Goal: Participate in discussion: Engage in conversation with other users on a specific topic

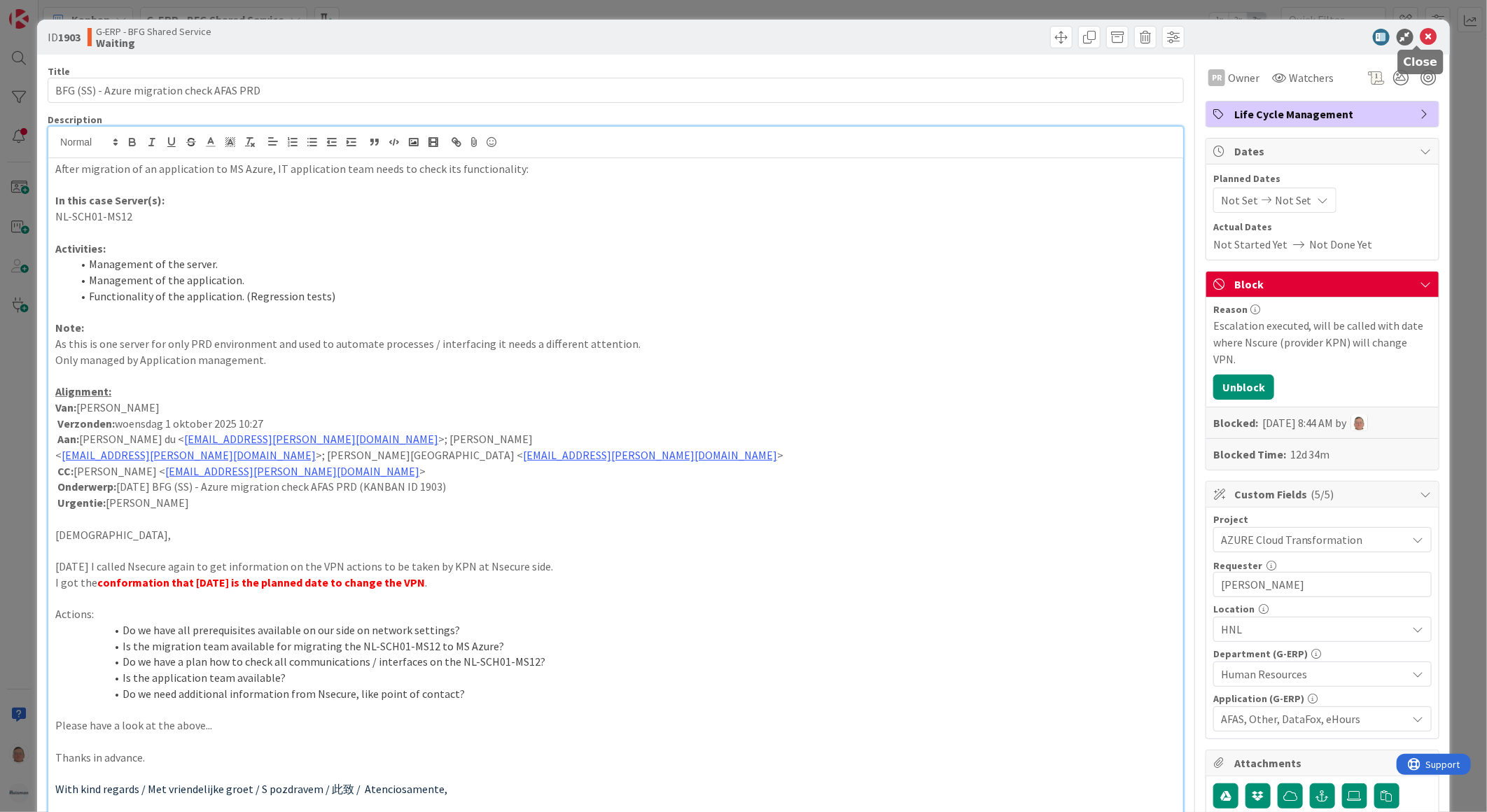
click at [1420, 37] on icon at bounding box center [1428, 37] width 17 height 17
click at [1422, 36] on icon at bounding box center [1428, 37] width 17 height 17
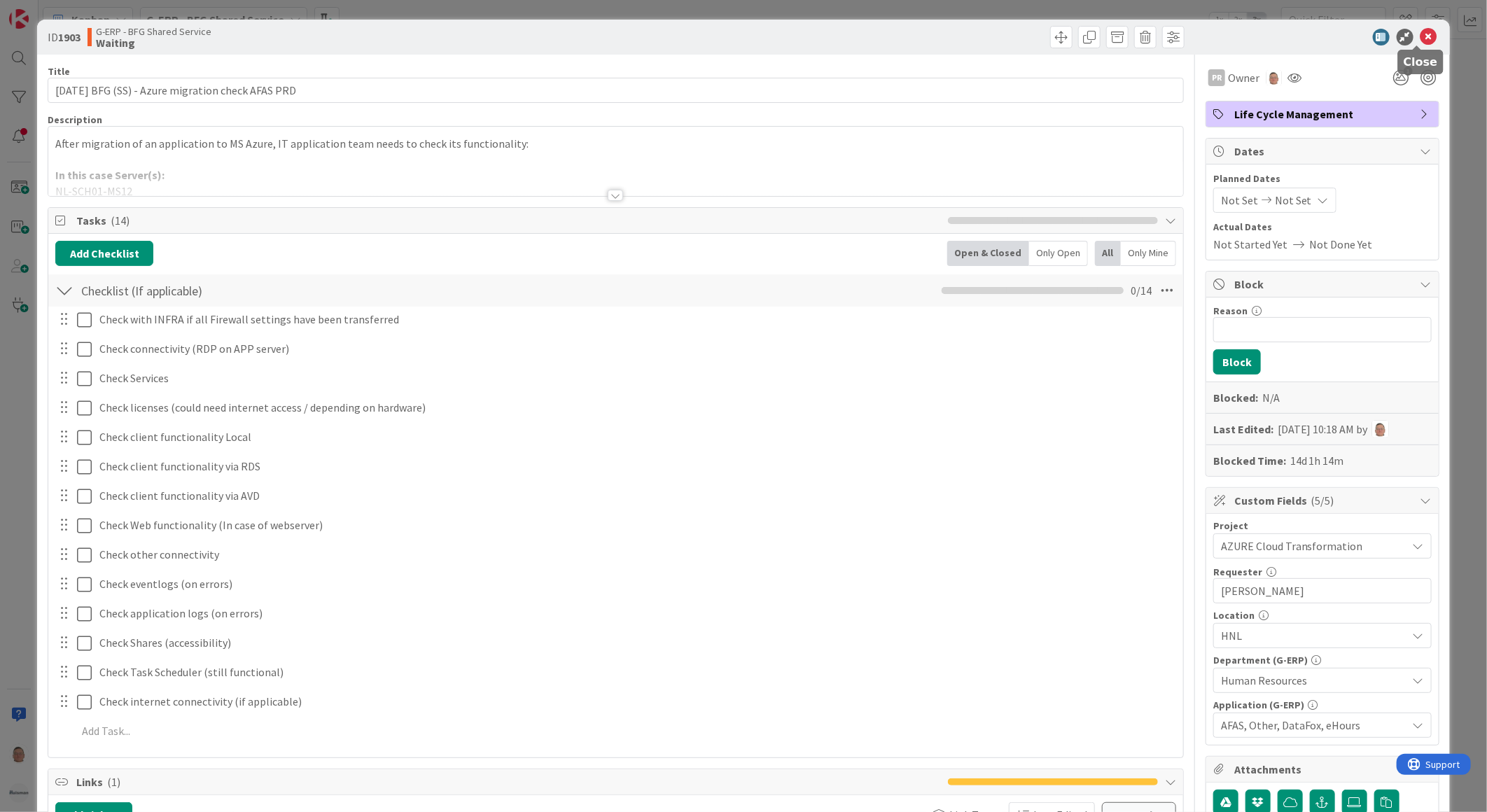
click at [1420, 29] on icon at bounding box center [1428, 37] width 17 height 17
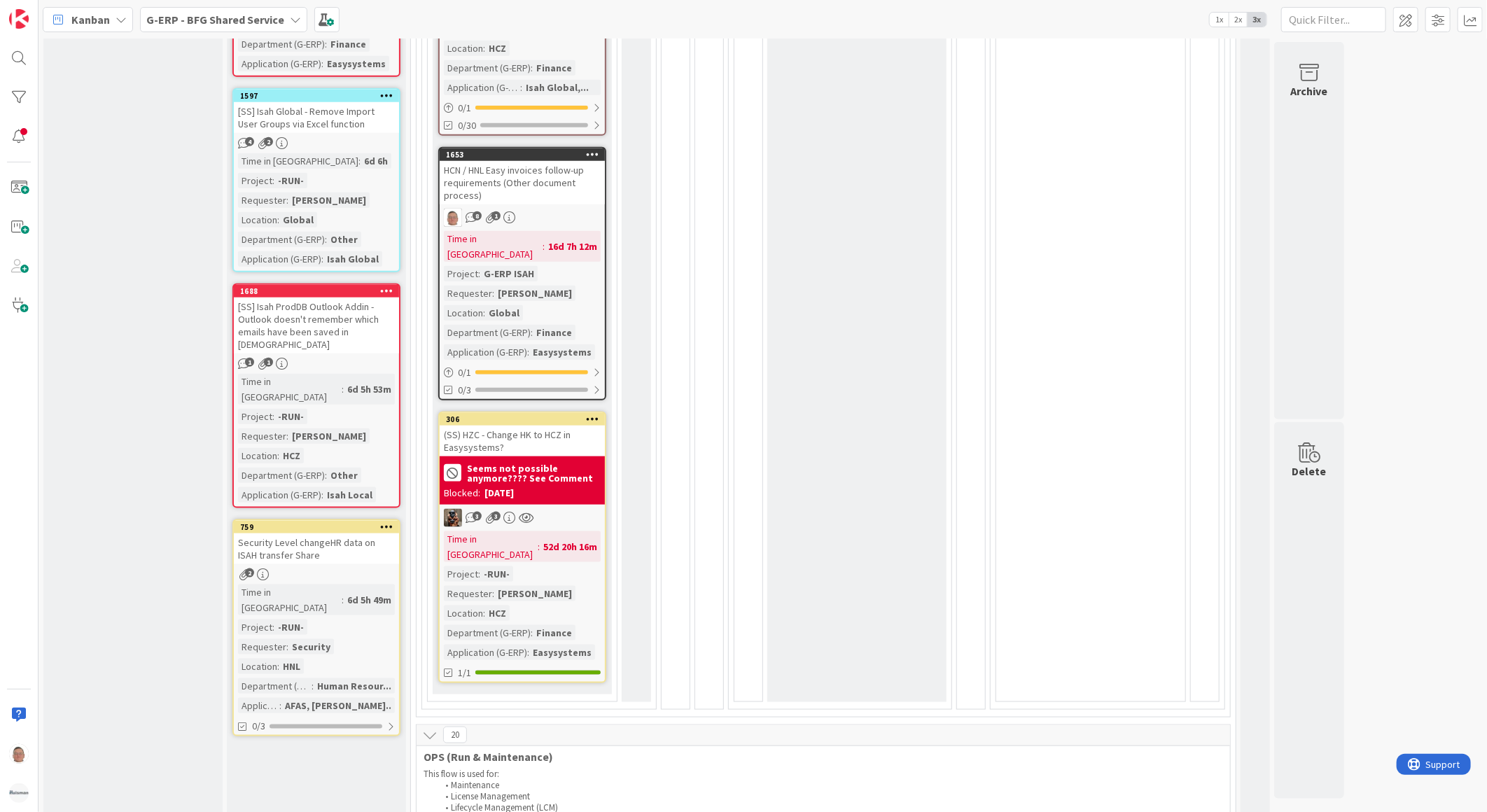
scroll to position [855, 0]
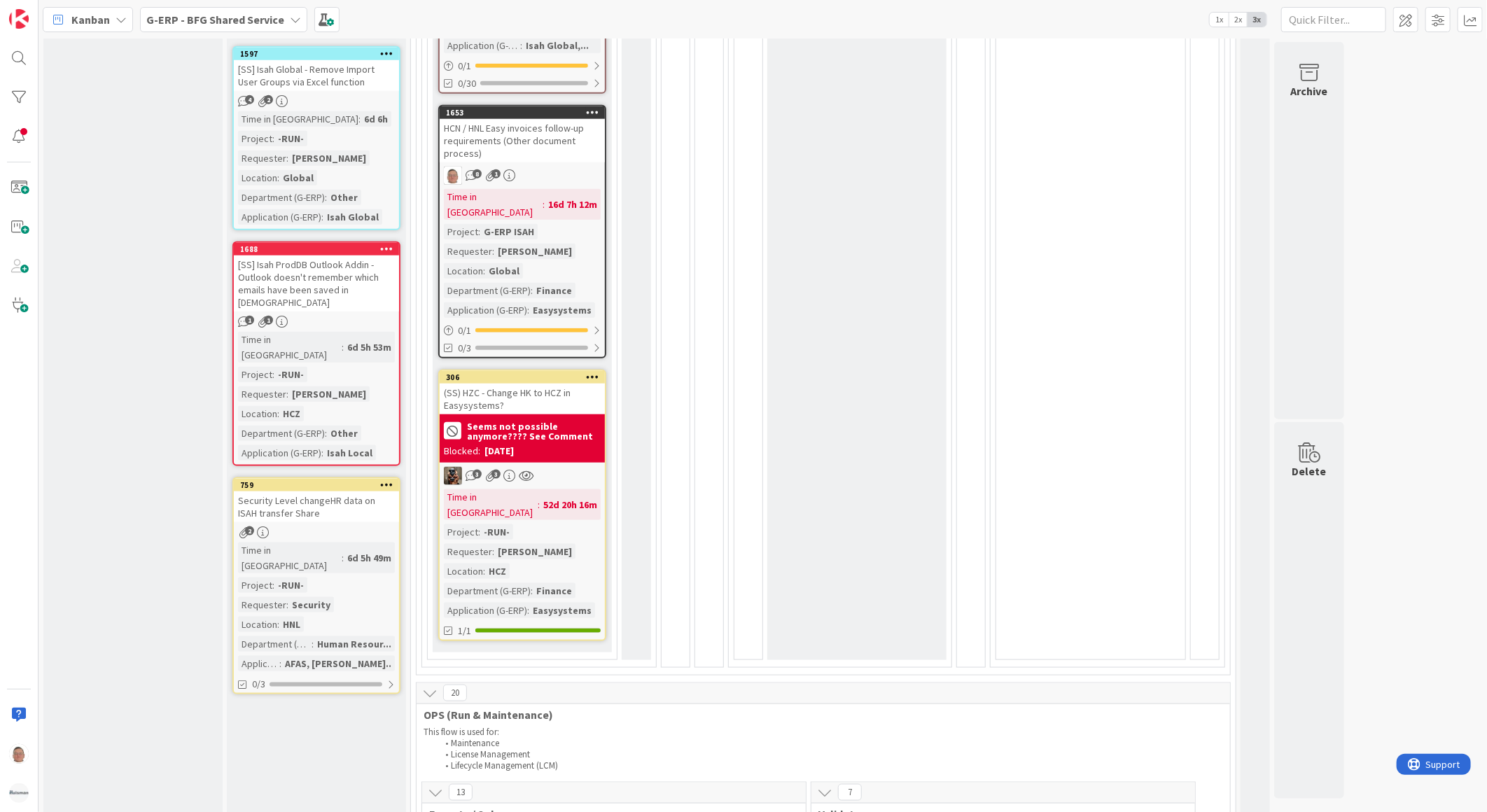
click at [547, 383] on div "(SS) HZC - Change HK to HCZ in Easysystems?" at bounding box center [522, 398] width 165 height 30
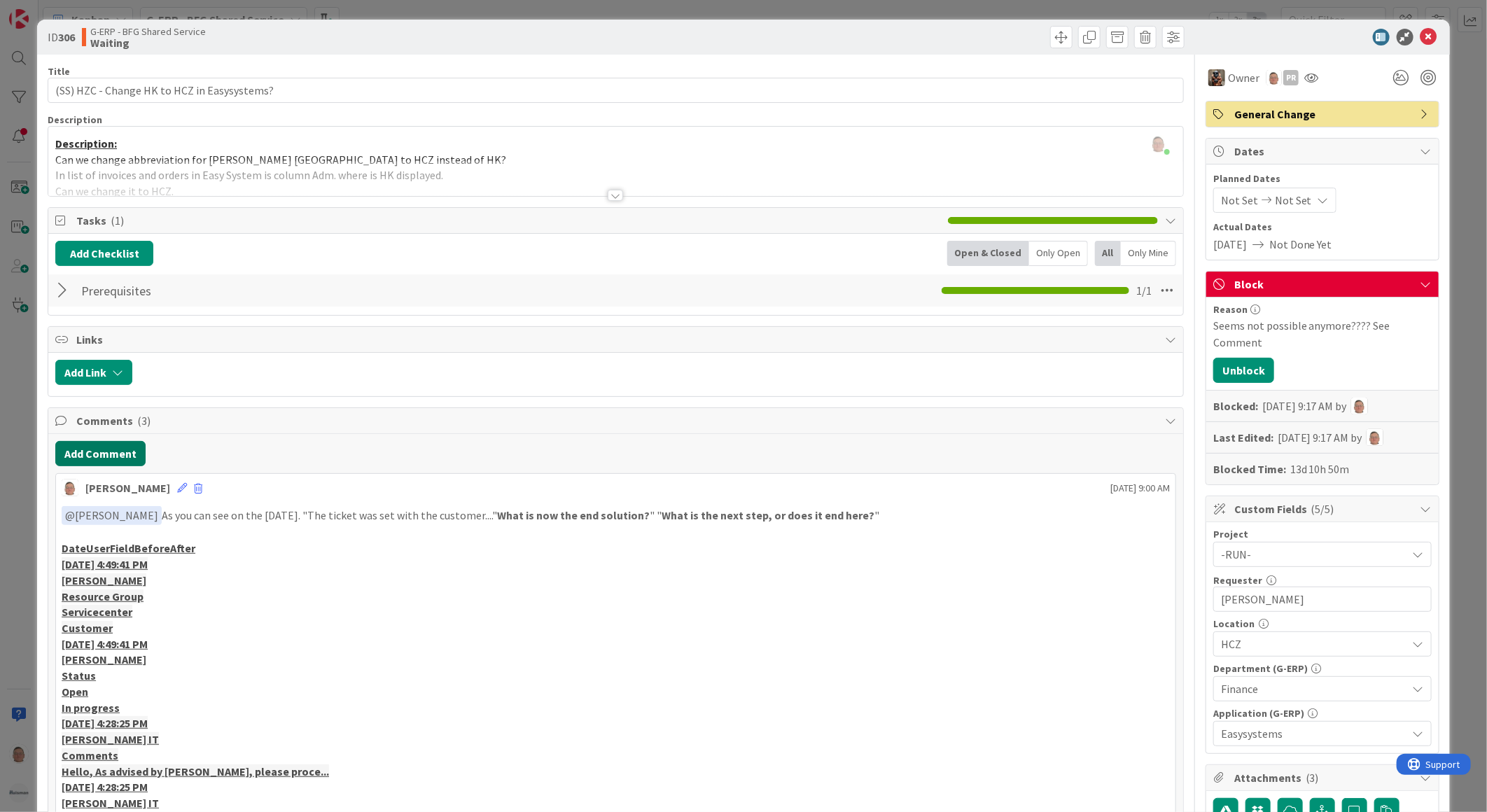
click at [100, 457] on button "Add Comment" at bounding box center [100, 453] width 90 height 25
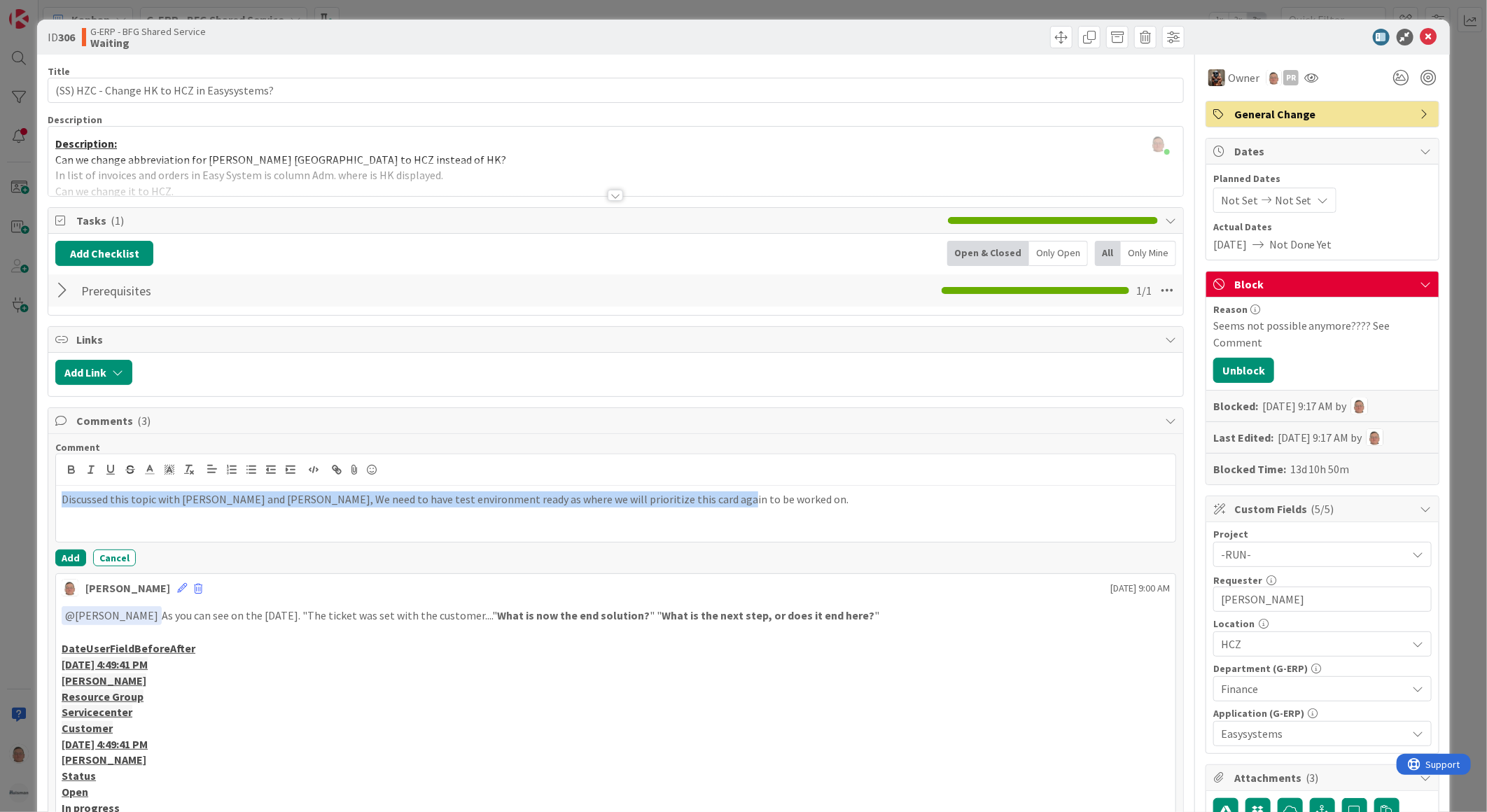
drag, startPoint x: 723, startPoint y: 498, endPoint x: 15, endPoint y: 489, distance: 708.1
click at [15, 489] on div "ID 306 G-ERP - BFG Shared Service Waiting Title 43 / 128 (SS) HZC - Change HK t…" at bounding box center [744, 406] width 1487 height 812
copy p "Discussed this topic with [PERSON_NAME] and [PERSON_NAME], We need to have test…"
click at [66, 556] on button "Add" at bounding box center [71, 557] width 30 height 17
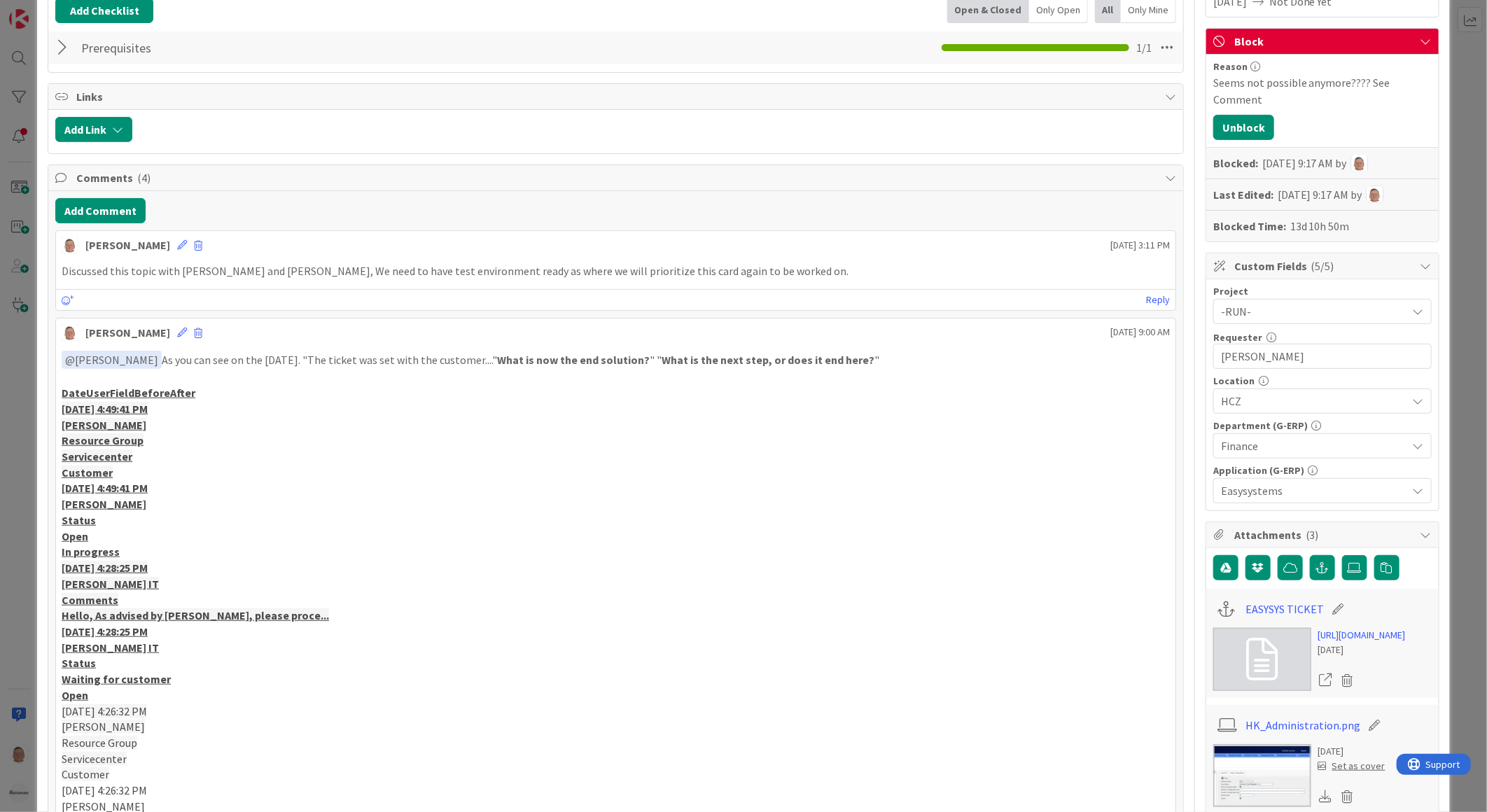
scroll to position [311, 0]
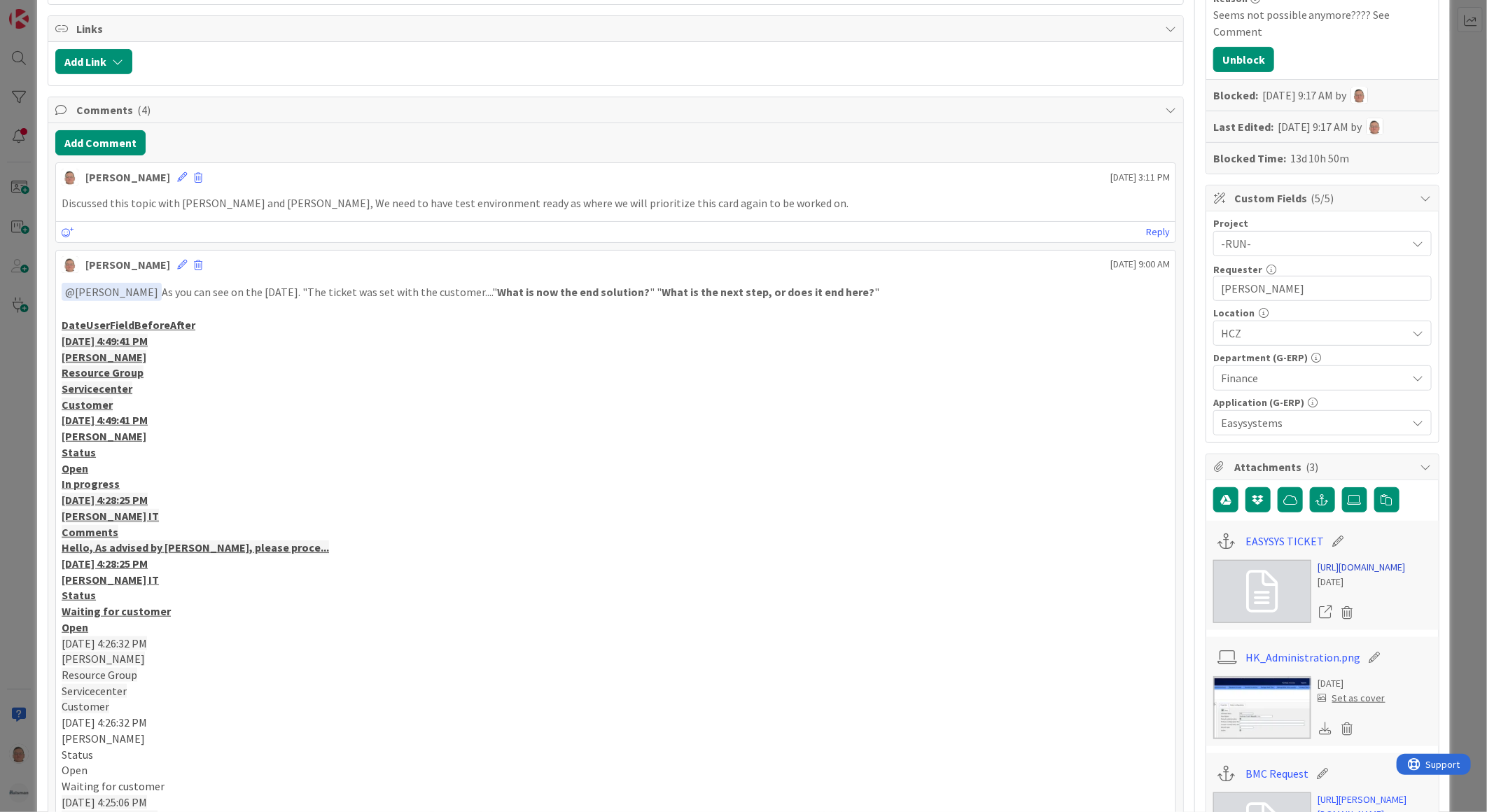
click at [1348, 574] on link "[URL][DOMAIN_NAME]" at bounding box center [1362, 567] width 88 height 14
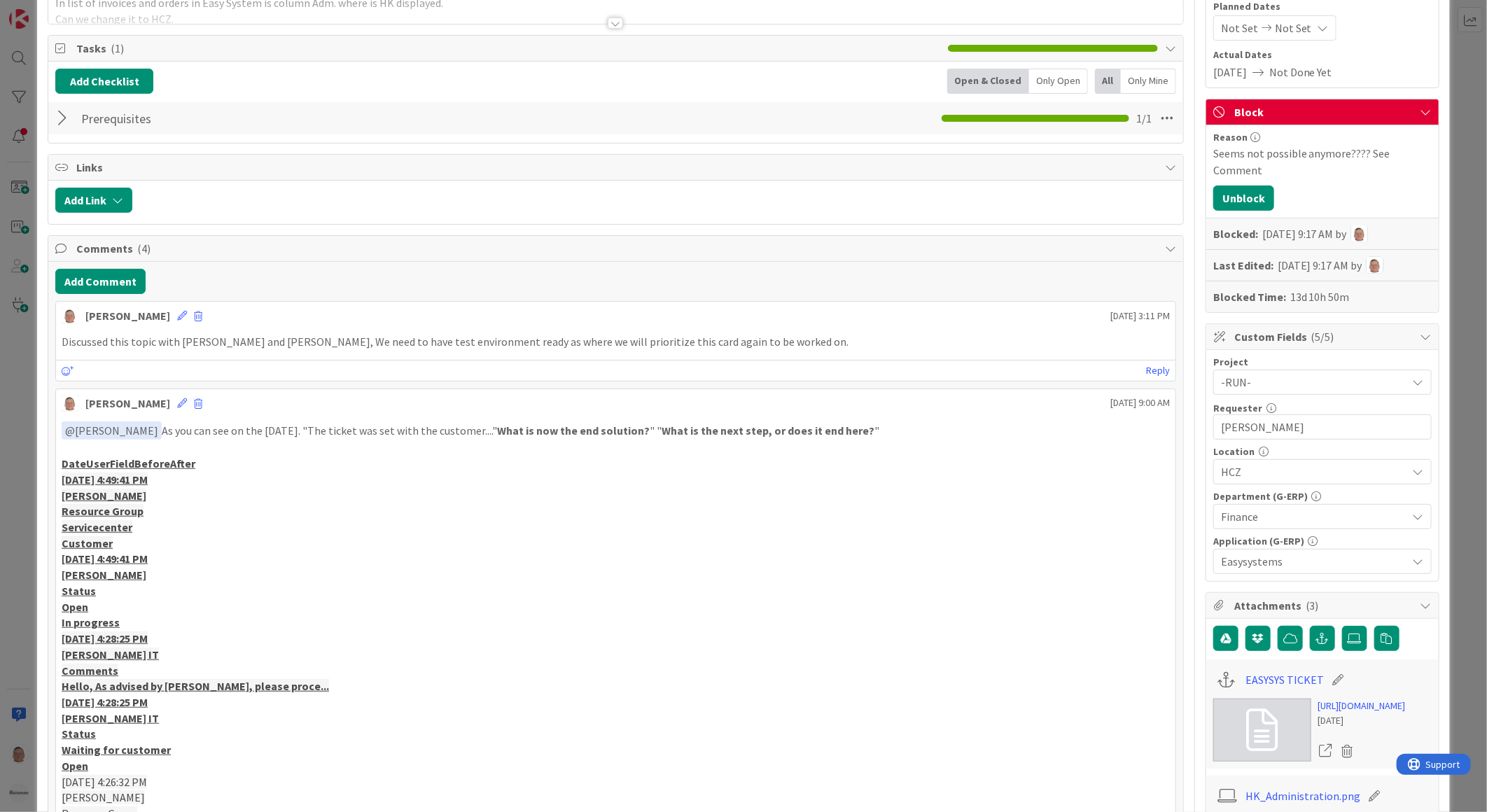
scroll to position [0, 0]
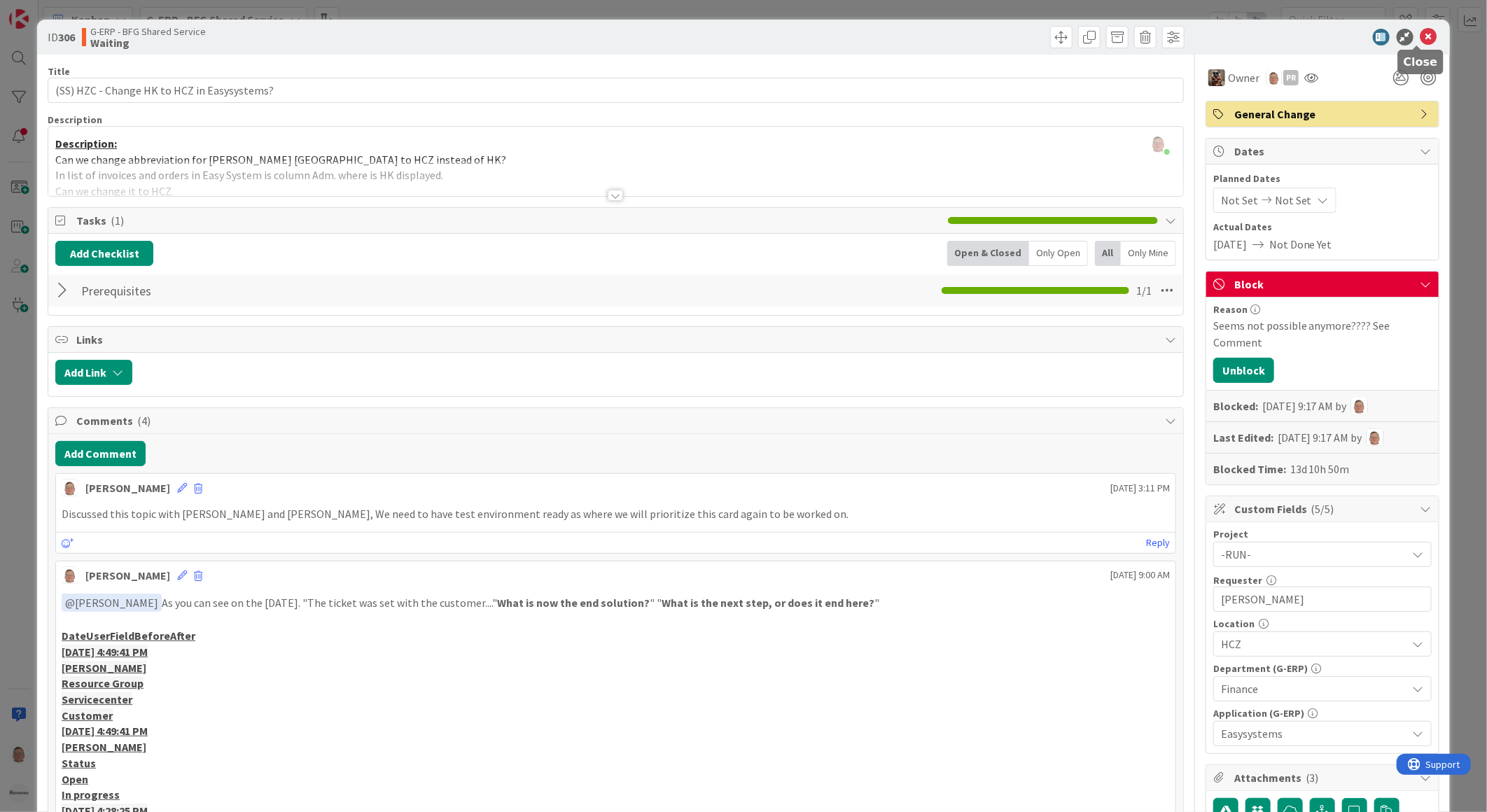
drag, startPoint x: 1419, startPoint y: 35, endPoint x: 1401, endPoint y: 46, distance: 21.1
click at [1420, 35] on icon at bounding box center [1428, 37] width 17 height 17
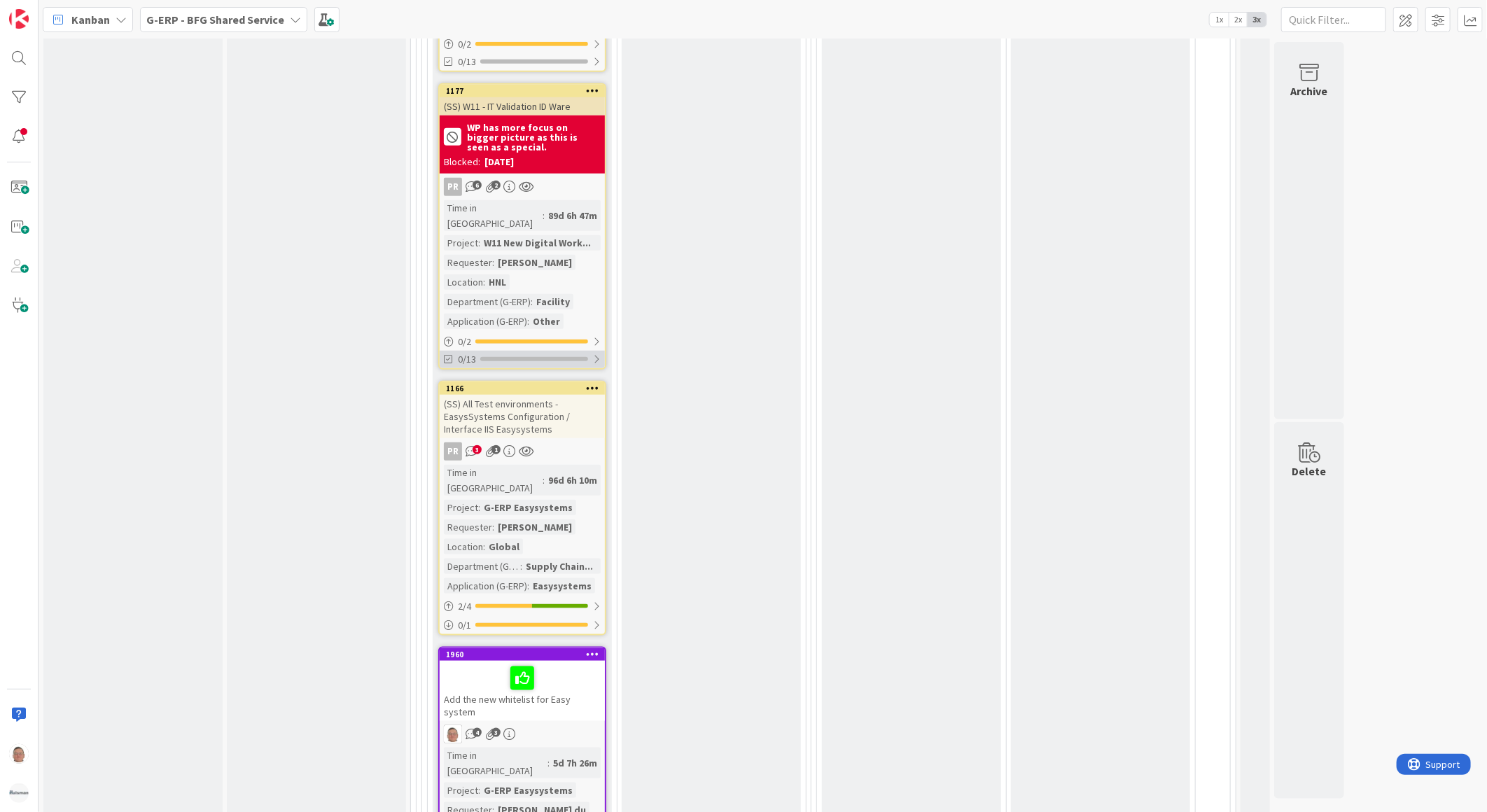
scroll to position [4120, 0]
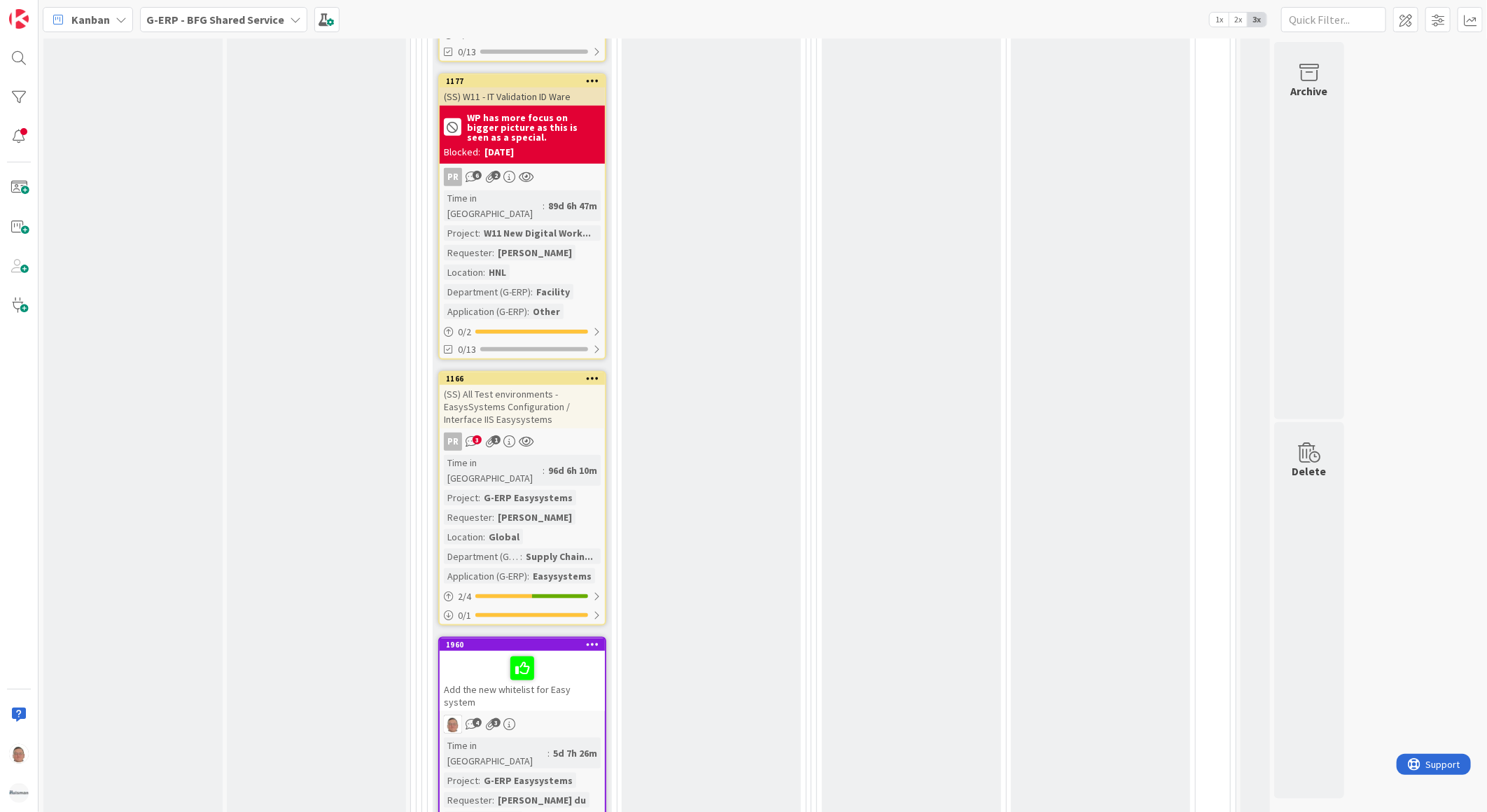
click at [570, 654] on div at bounding box center [522, 668] width 156 height 29
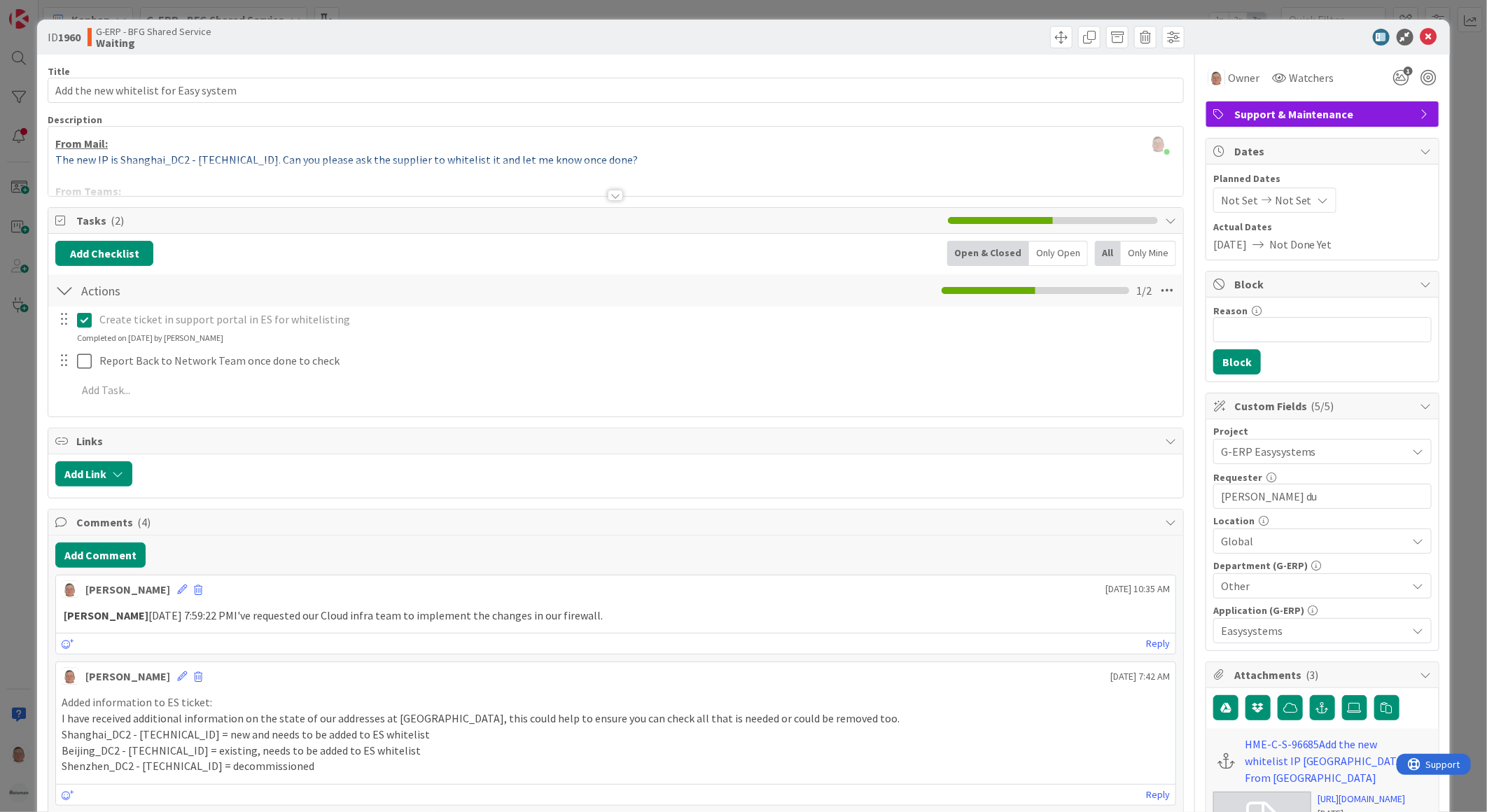
click at [88, 540] on div "Add Comment [PERSON_NAME] [DATE] 10:35 AM [PERSON_NAME] [DATE] 7:59:22 PMI've r…" at bounding box center [616, 762] width 1135 height 455
click at [88, 550] on button "Add Comment" at bounding box center [100, 555] width 90 height 25
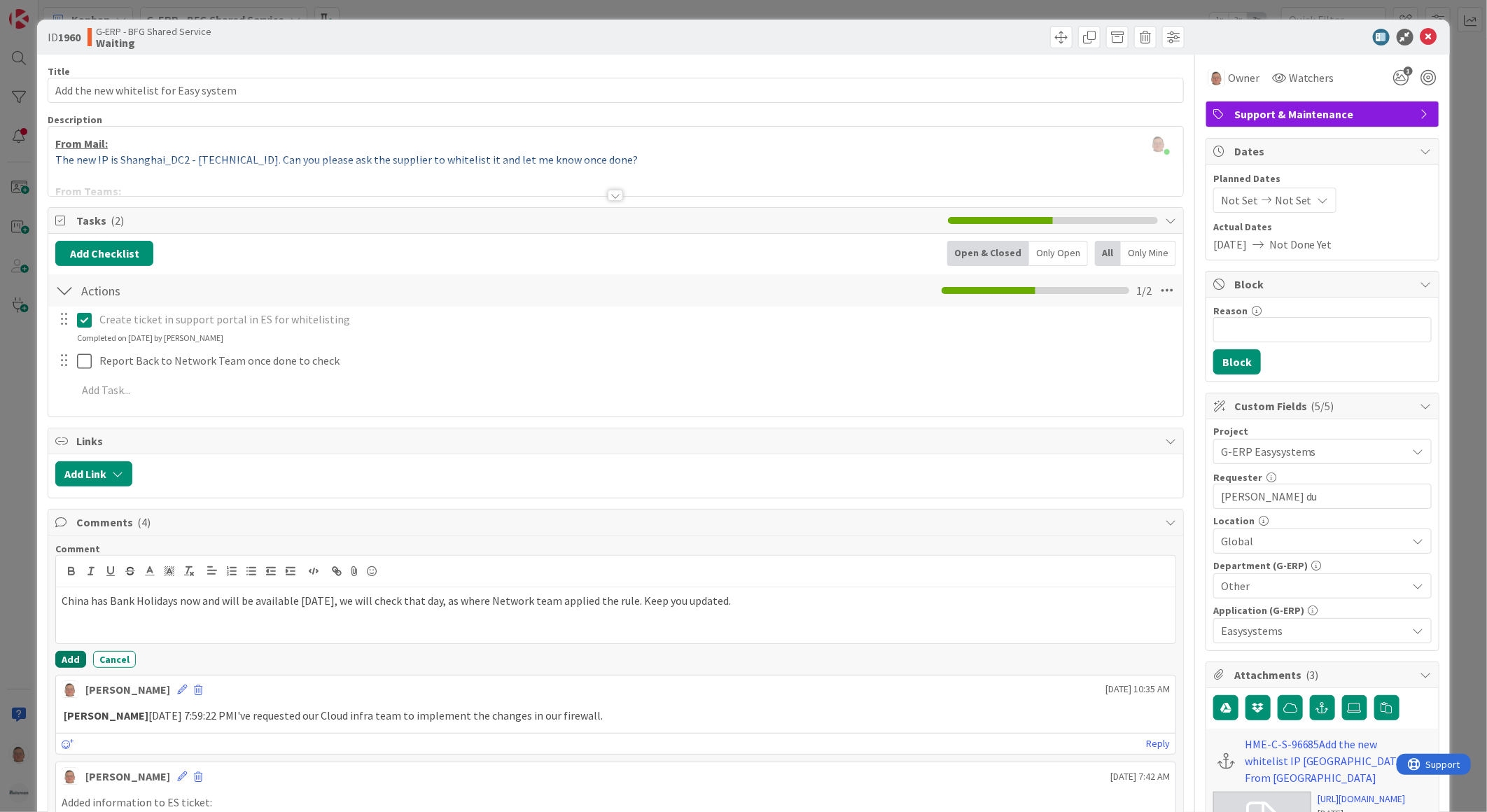
click at [65, 656] on button "Add" at bounding box center [71, 658] width 30 height 17
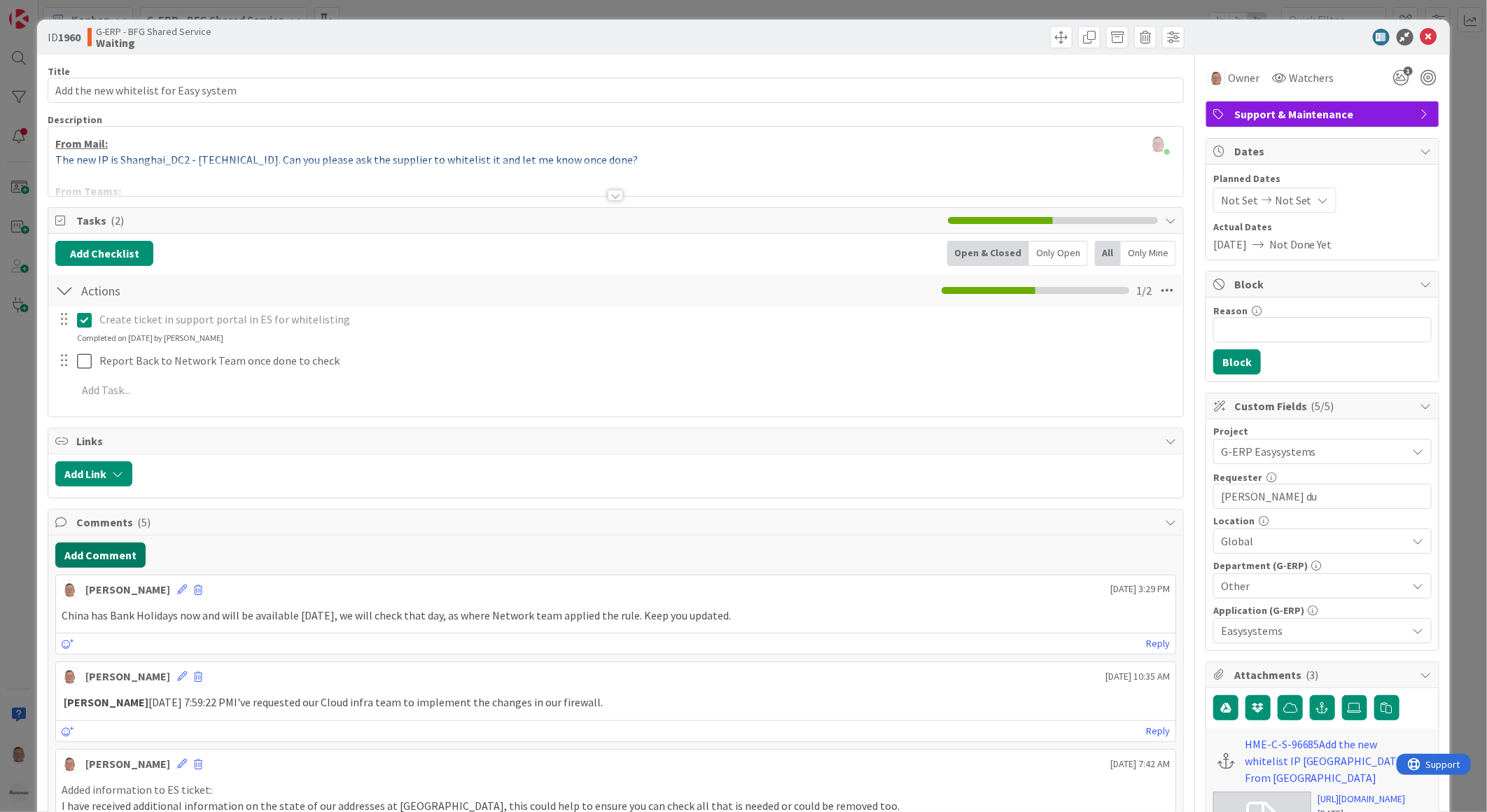
click at [131, 547] on button "Add Comment" at bounding box center [100, 555] width 90 height 25
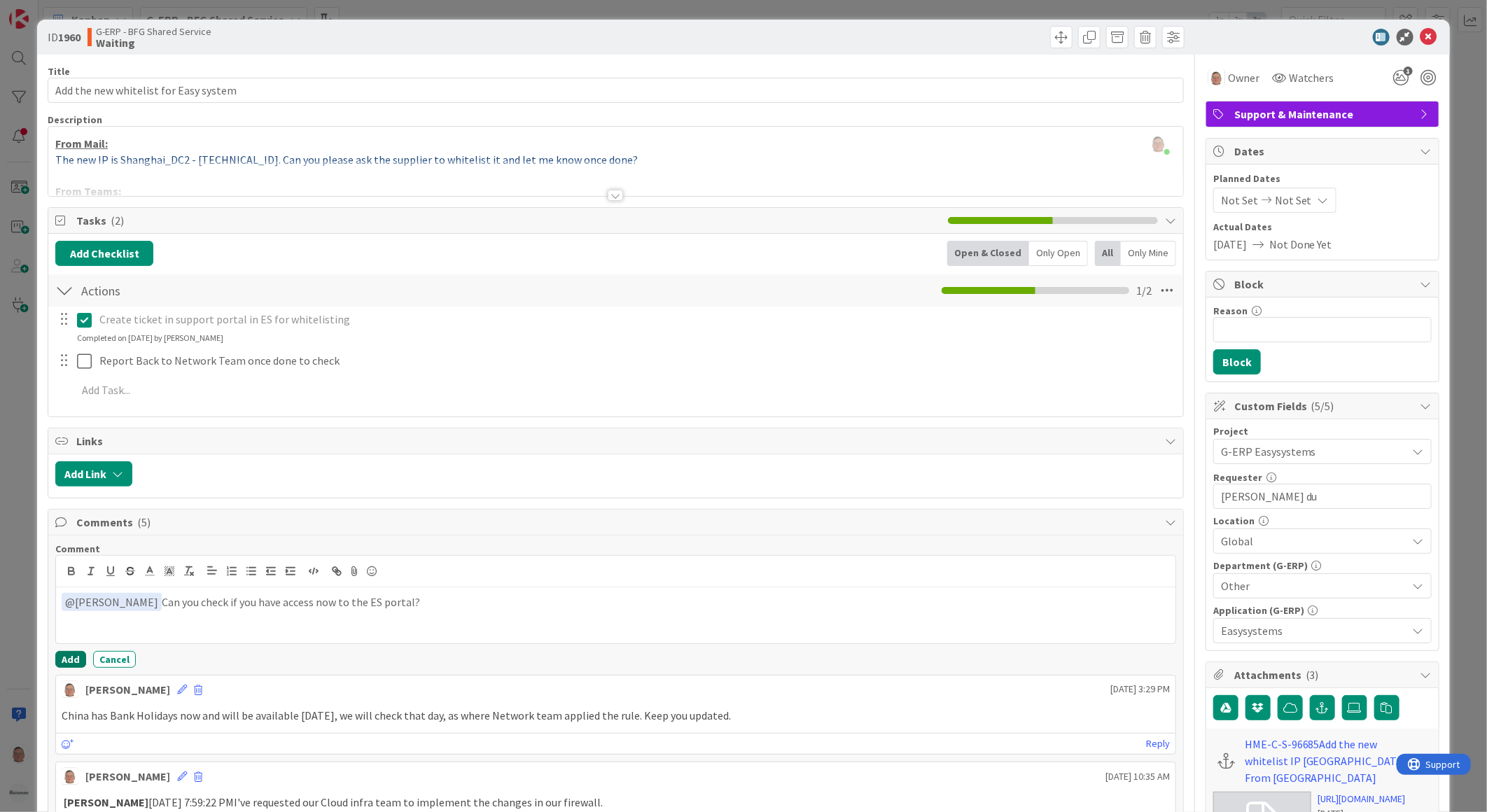
click at [71, 659] on button "Add" at bounding box center [71, 658] width 30 height 17
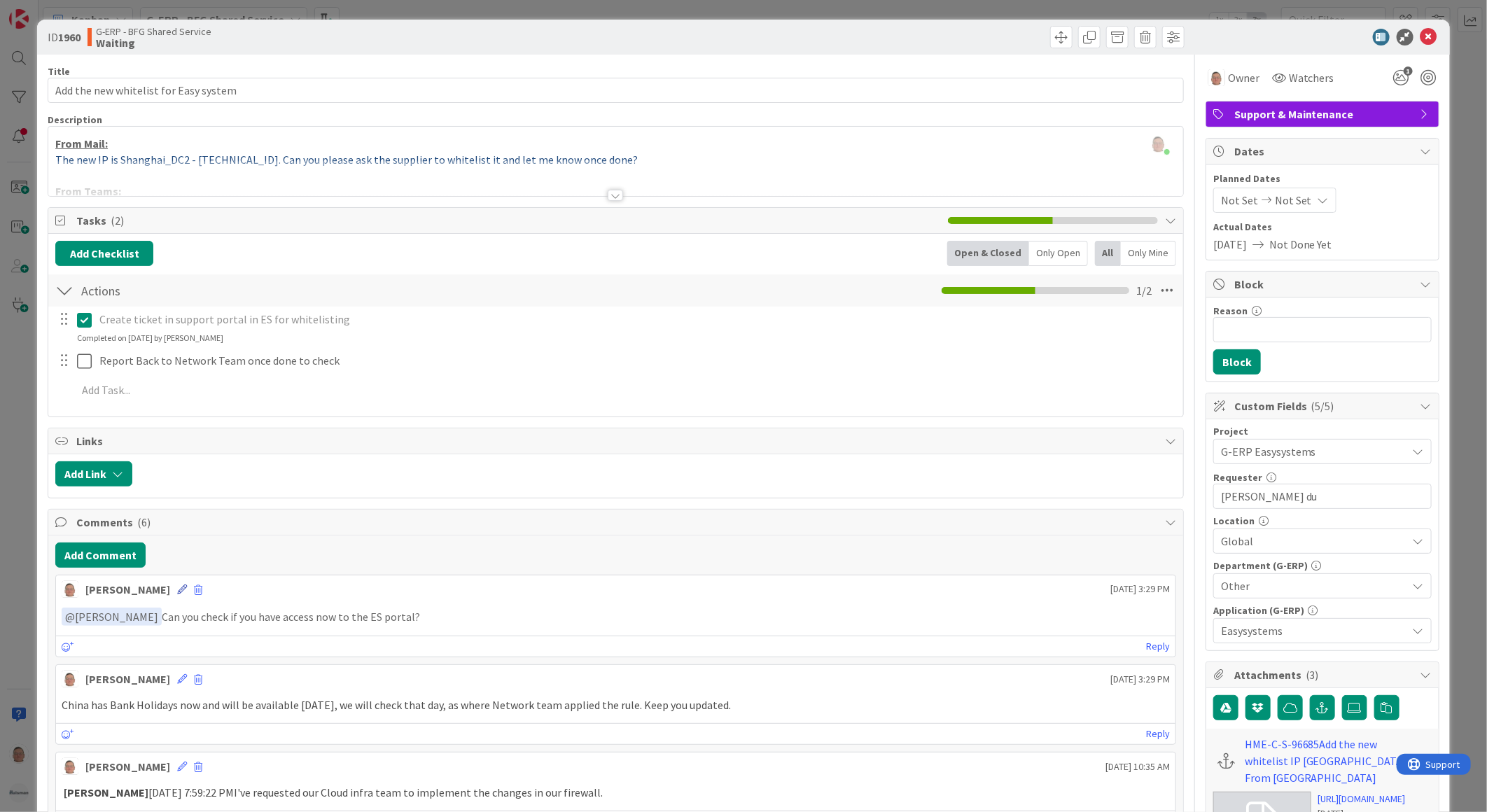
click at [177, 590] on icon at bounding box center [181, 589] width 10 height 10
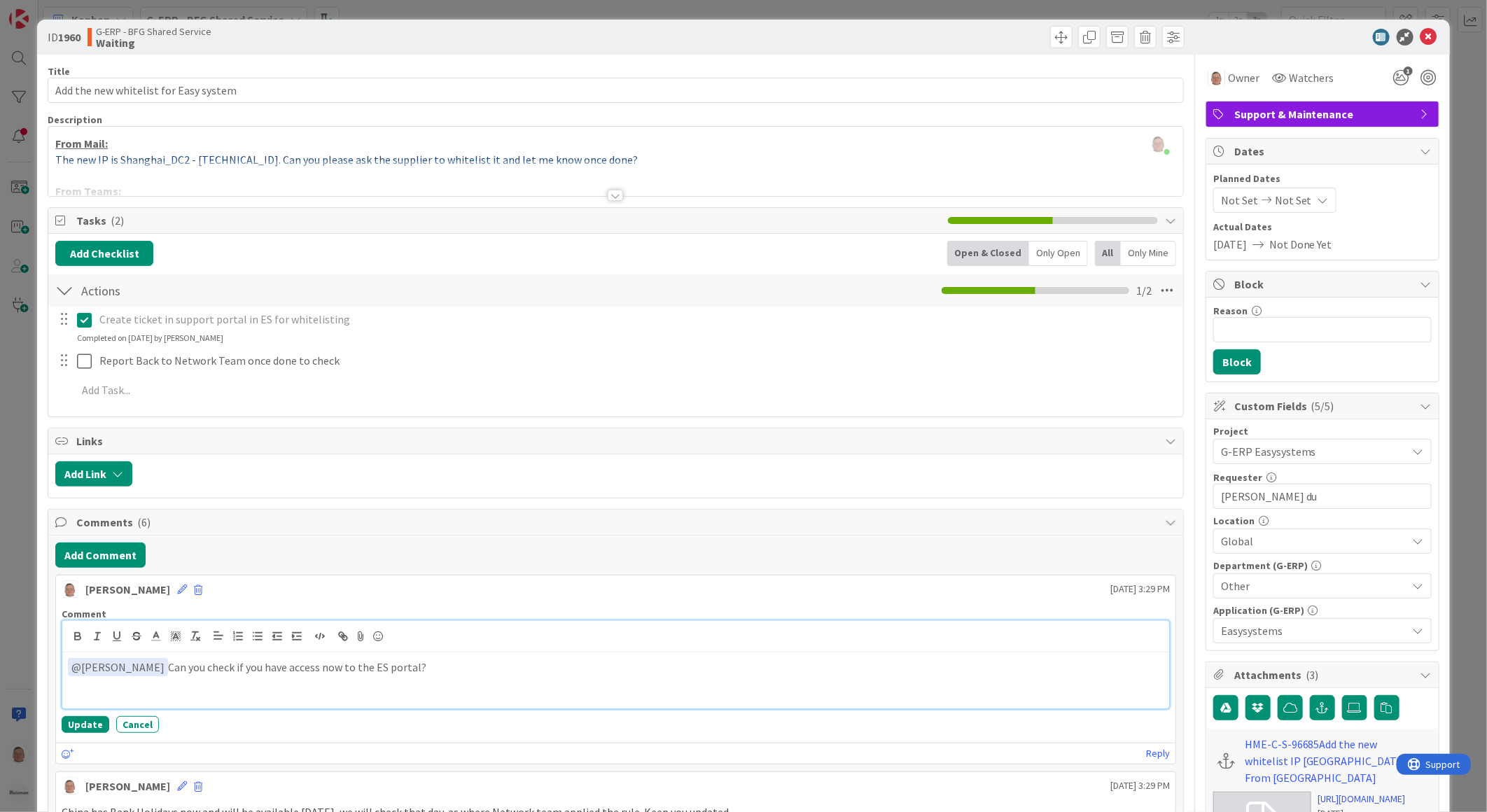
click at [393, 670] on p "﻿ @ [PERSON_NAME] ﻿ Can you check if you have access now to the ES portal?" at bounding box center [616, 666] width 1096 height 19
click at [85, 724] on button "Update" at bounding box center [85, 724] width 47 height 17
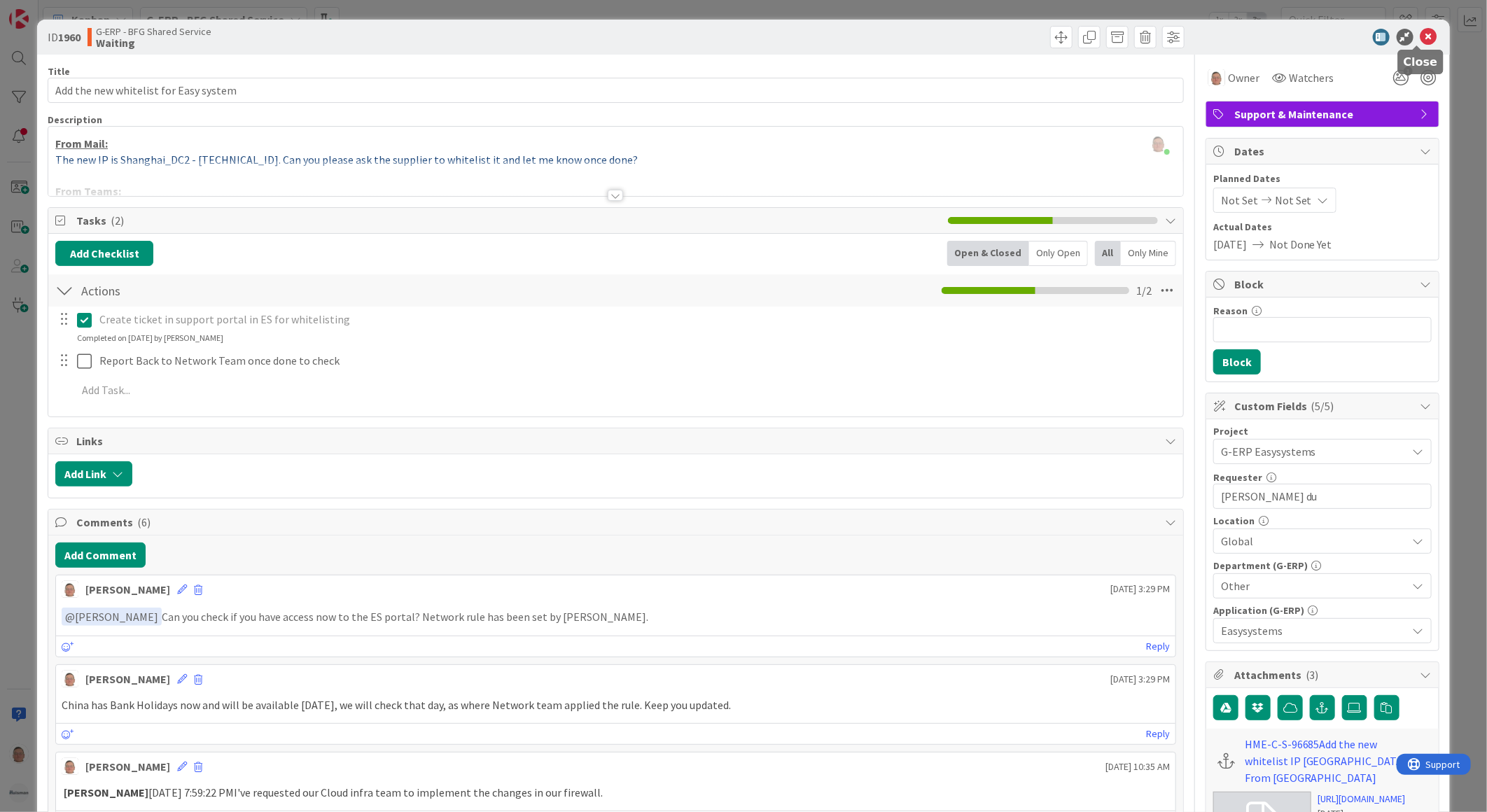
click at [1420, 31] on icon at bounding box center [1428, 37] width 17 height 17
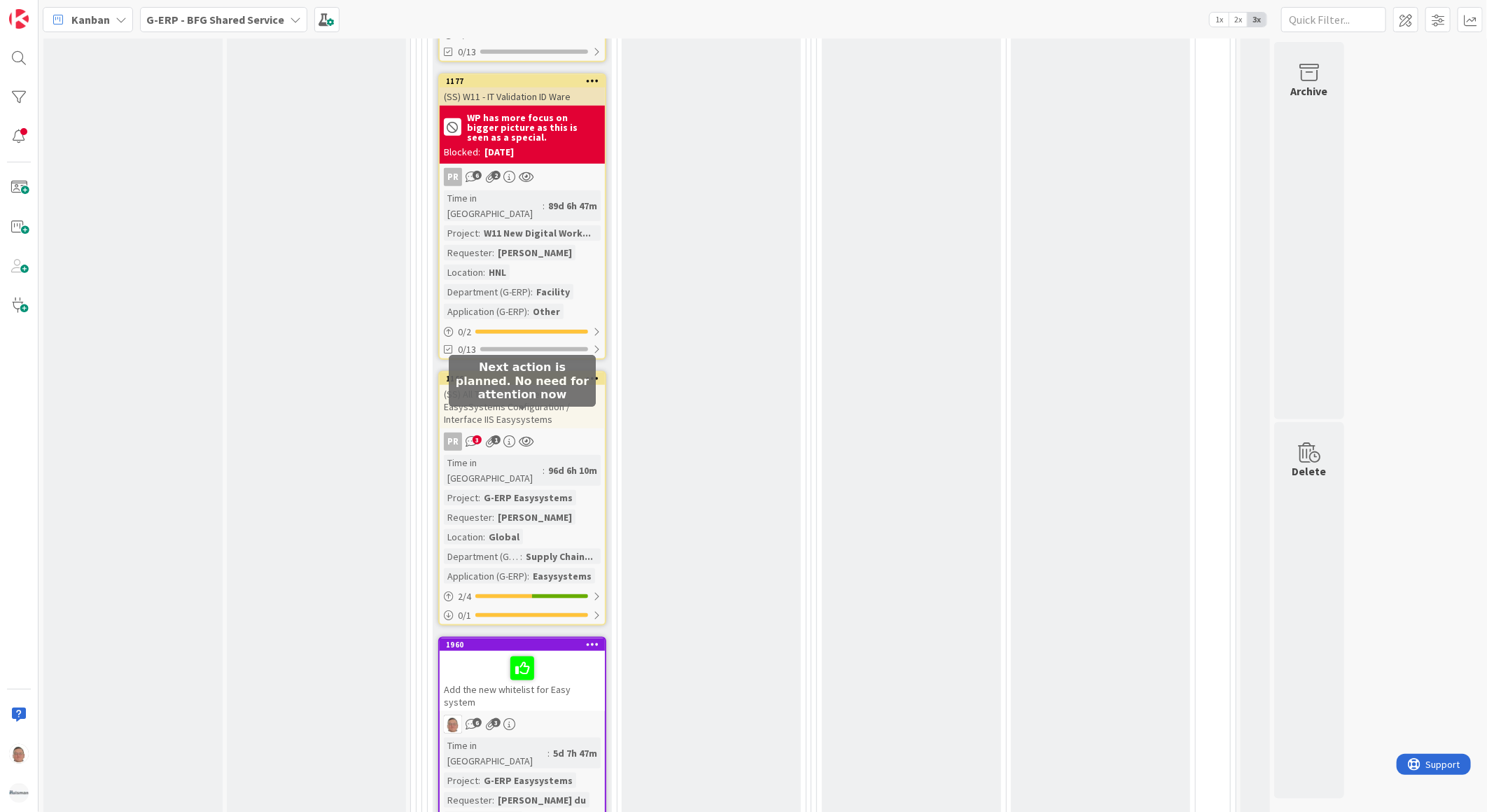
click at [0, 0] on icon at bounding box center [0, 0] width 0 height 0
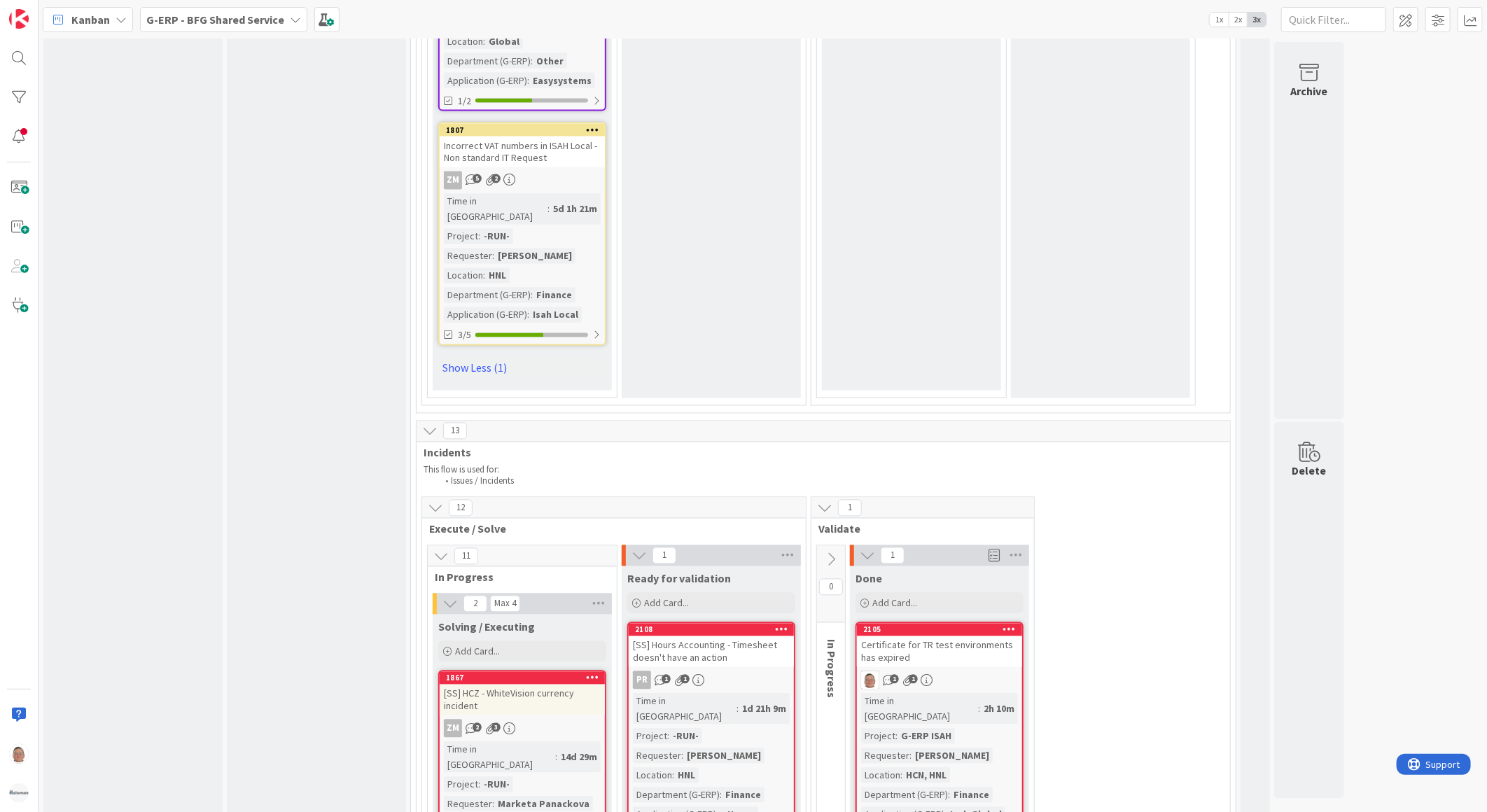
scroll to position [4897, 0]
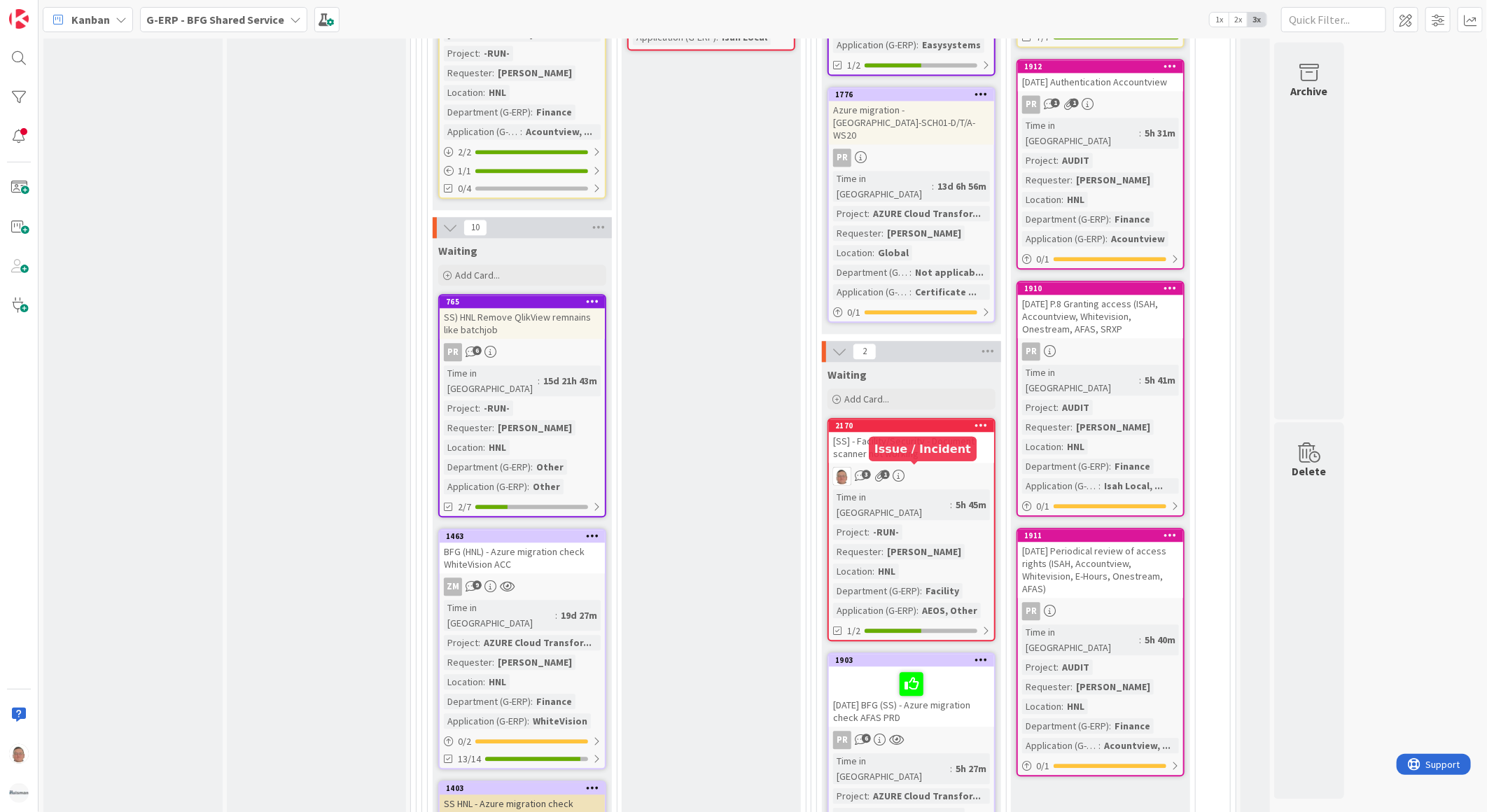
scroll to position [1943, 0]
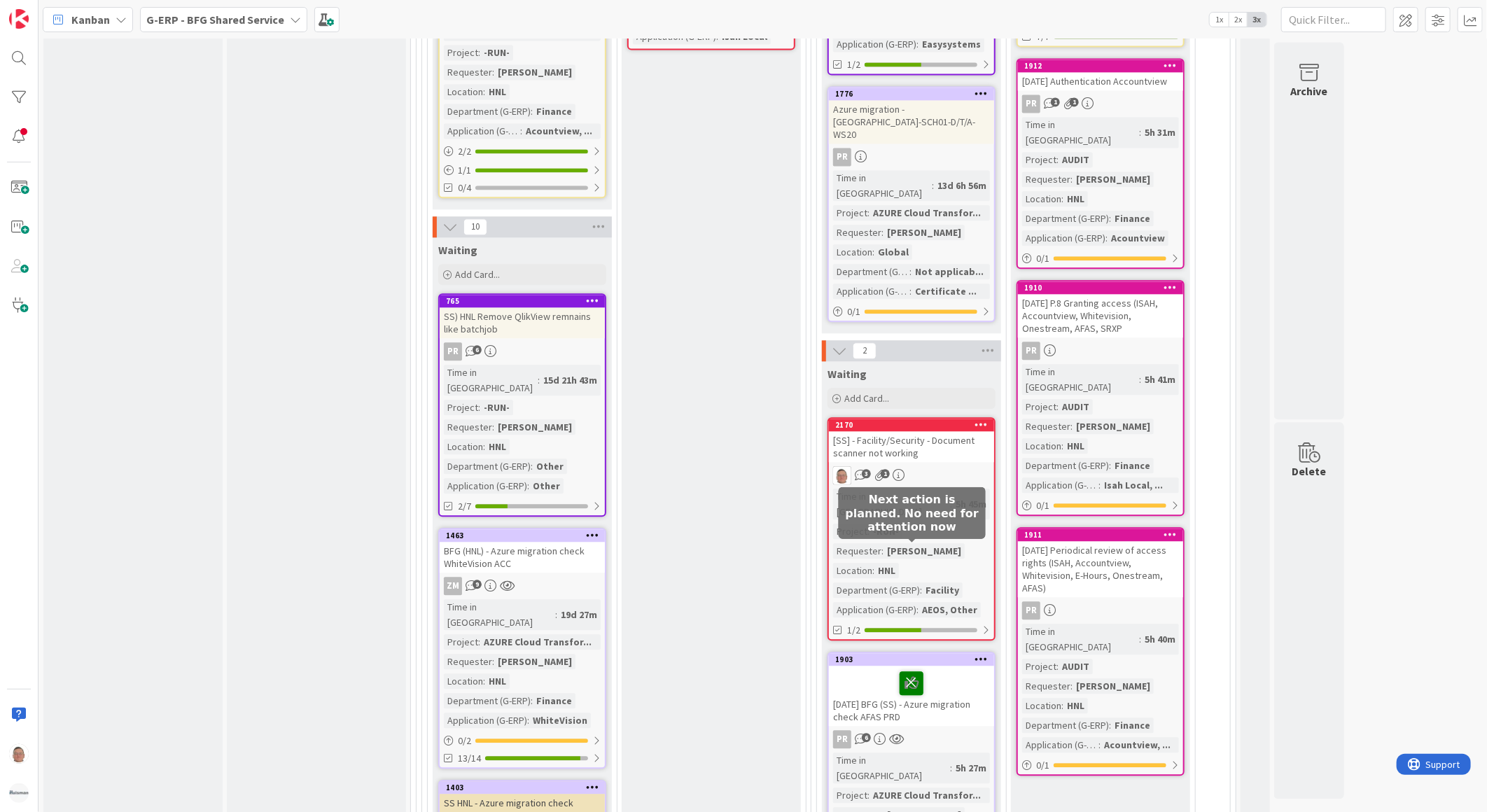
click at [906, 671] on icon at bounding box center [911, 682] width 24 height 22
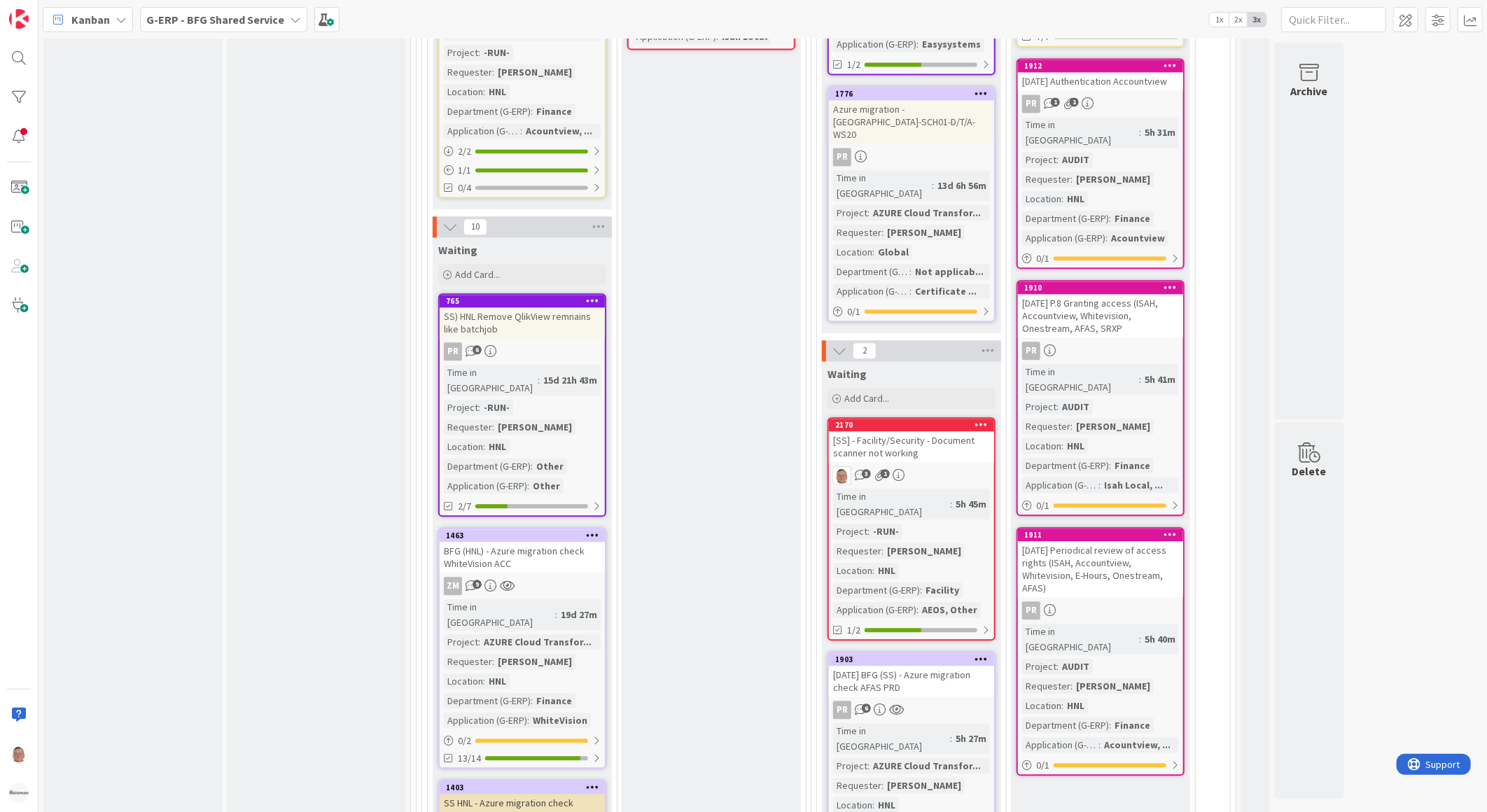
click at [914, 666] on div "[DATE] BFG (SS) - Azure migration check AFAS PRD" at bounding box center [911, 681] width 165 height 30
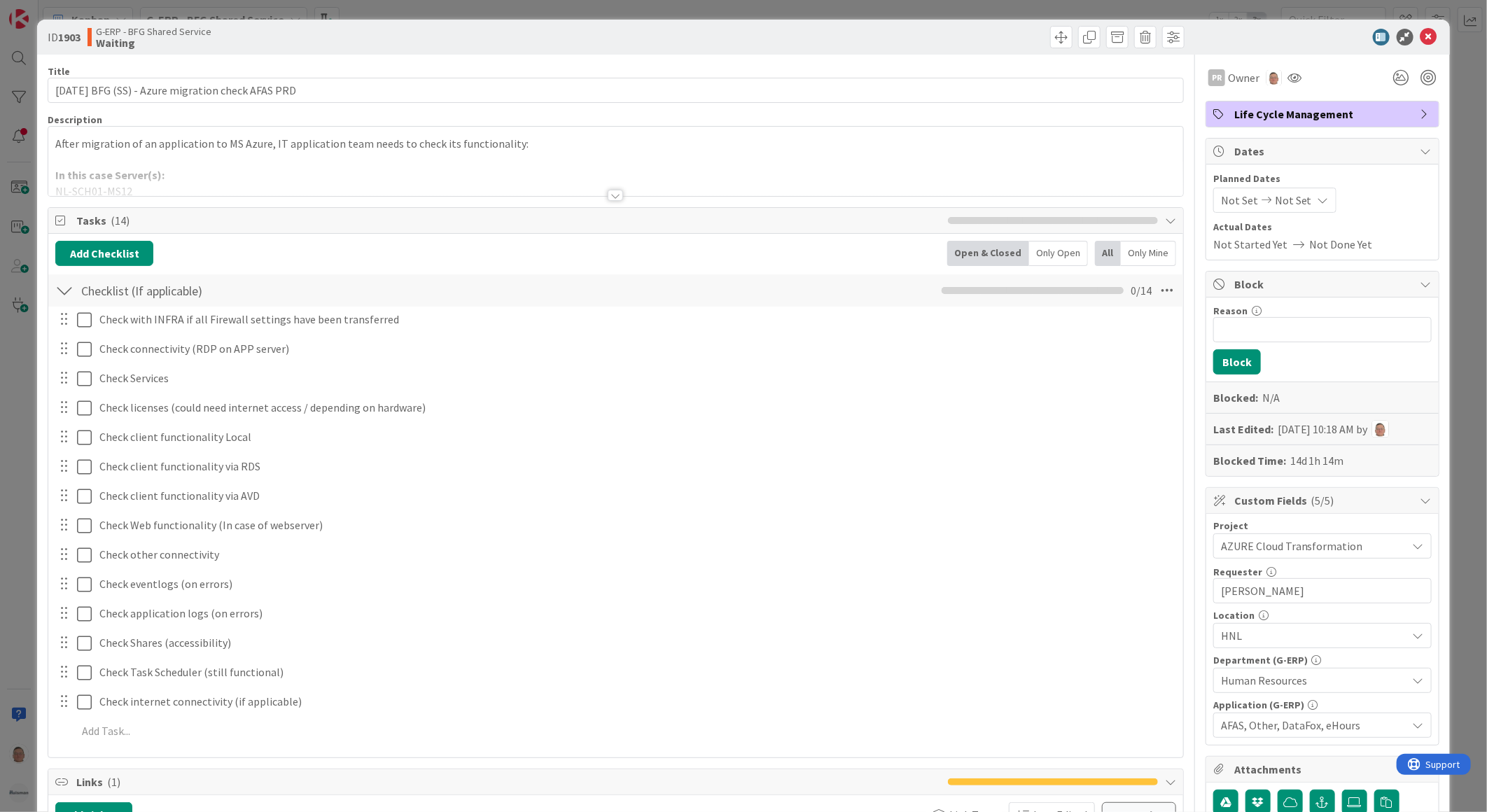
click at [610, 193] on div at bounding box center [615, 195] width 15 height 12
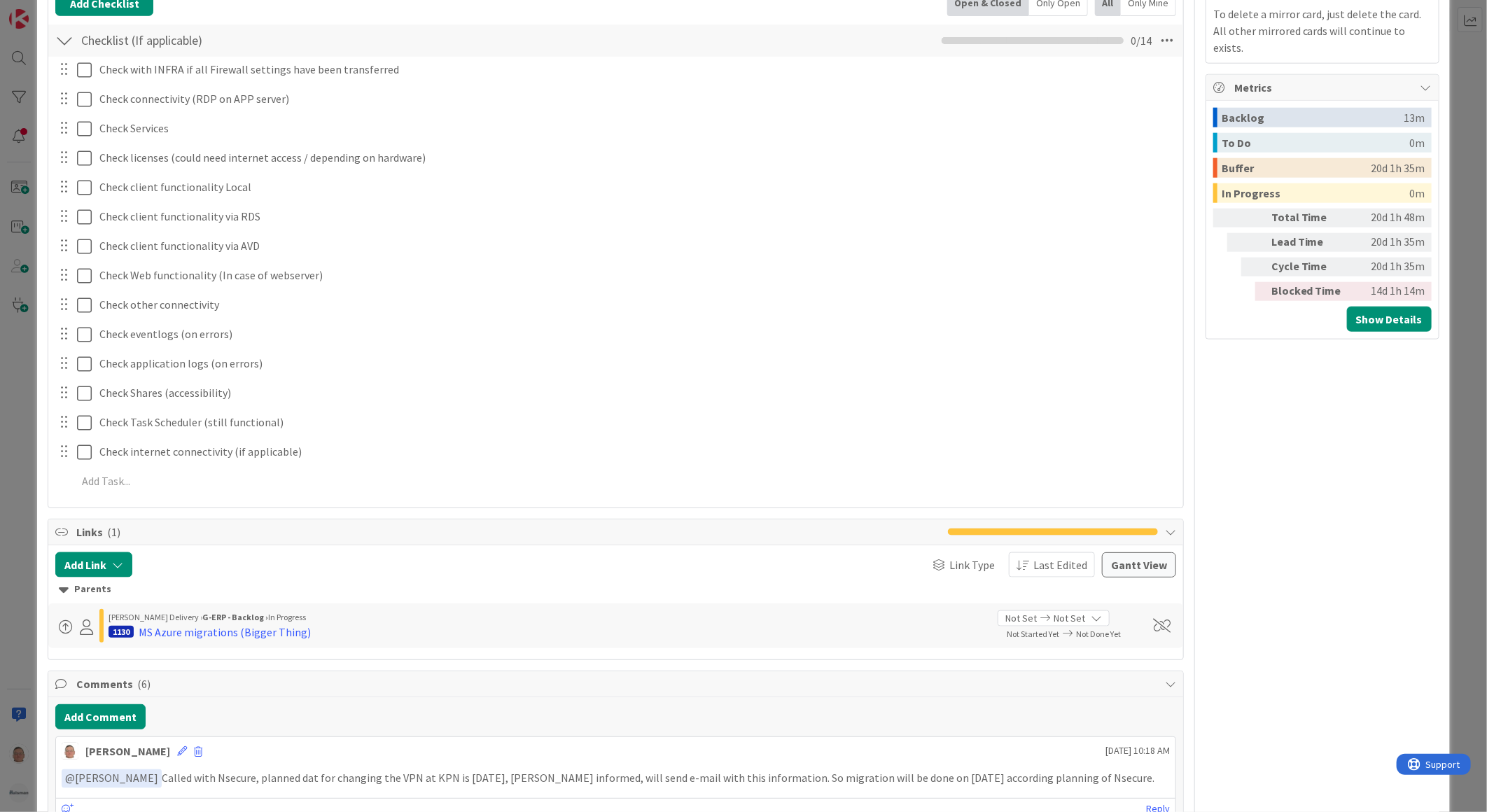
scroll to position [1321, 0]
